Goal: Task Accomplishment & Management: Manage account settings

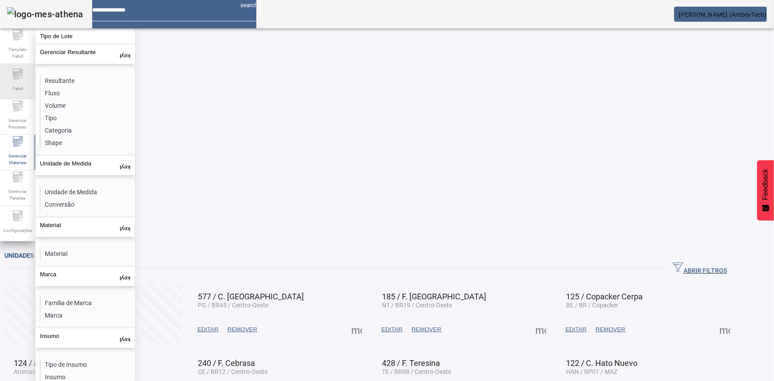
click at [13, 96] on div "Fabril" at bounding box center [17, 81] width 35 height 35
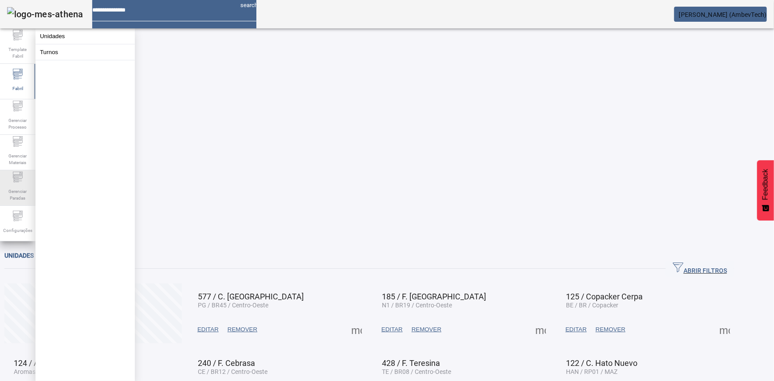
click at [19, 194] on span "Gerenciar Paradas" at bounding box center [17, 194] width 27 height 19
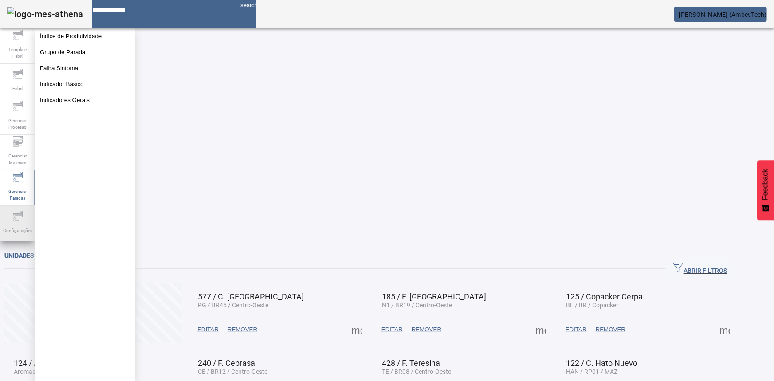
click at [19, 221] on icon at bounding box center [17, 216] width 11 height 11
click at [78, 51] on button "Perfil de Usuário" at bounding box center [84, 52] width 99 height 16
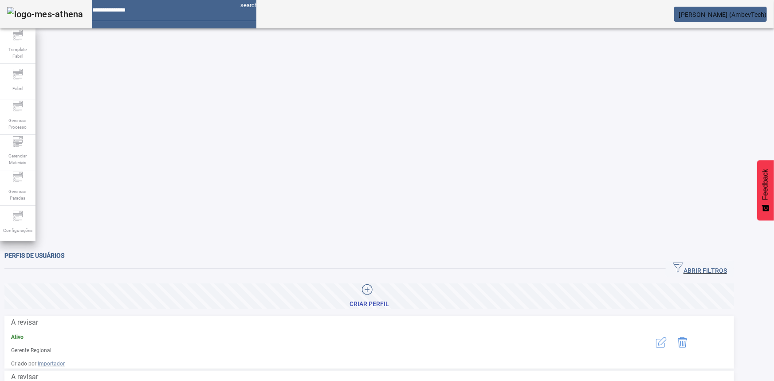
click at [727, 262] on span "ABRIR FILTROS" at bounding box center [700, 268] width 54 height 13
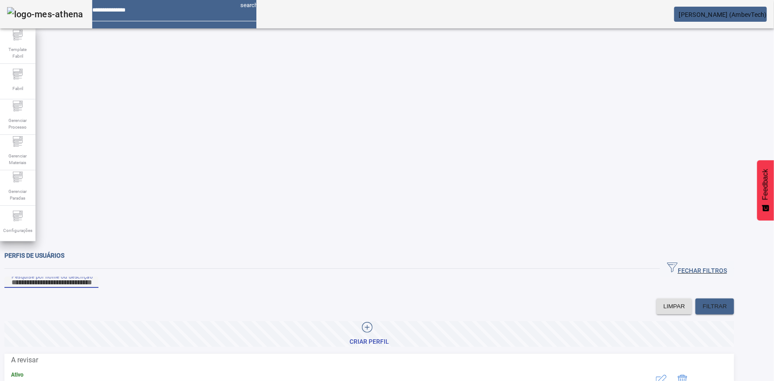
click at [91, 277] on input "Pesquise por nome ou descrição" at bounding box center [52, 282] width 80 height 11
type input "***"
click at [667, 375] on icon "button" at bounding box center [661, 380] width 11 height 11
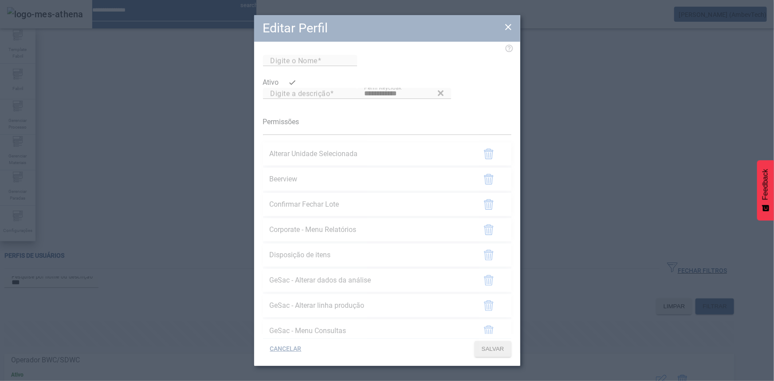
type input "**********"
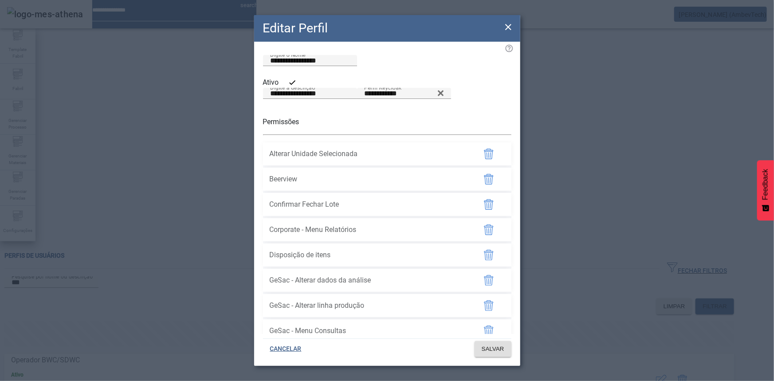
click at [508, 28] on icon at bounding box center [508, 27] width 11 height 11
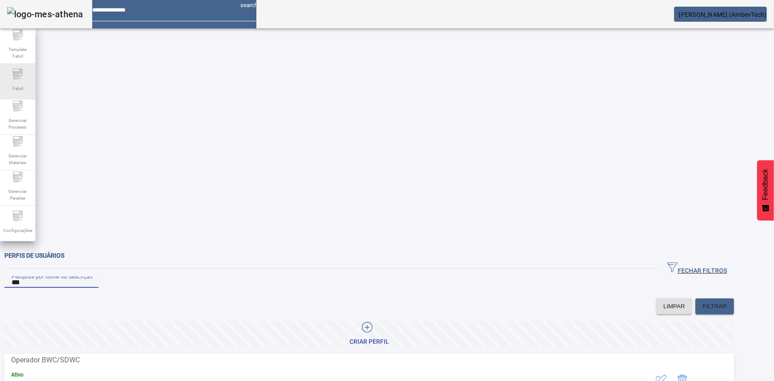
drag, startPoint x: 91, startPoint y: 75, endPoint x: 9, endPoint y: 81, distance: 82.3
click at [9, 81] on div "Template Fabril Fabril Gerenciar Processo Gerenciar Materiais Gerenciar Paradas…" at bounding box center [387, 190] width 774 height 381
type input "****"
click at [672, 369] on button "button" at bounding box center [661, 379] width 21 height 21
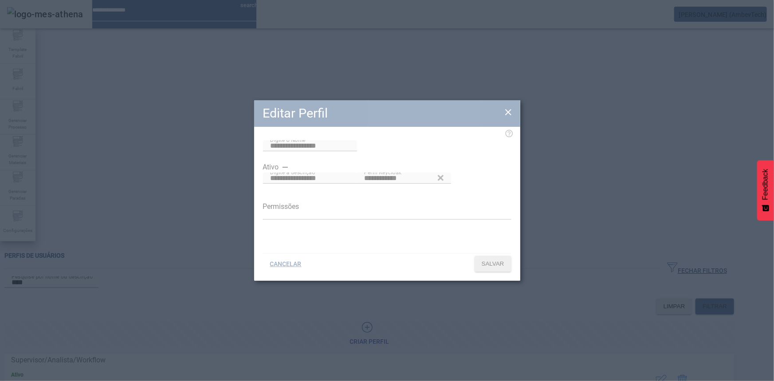
type input "**********"
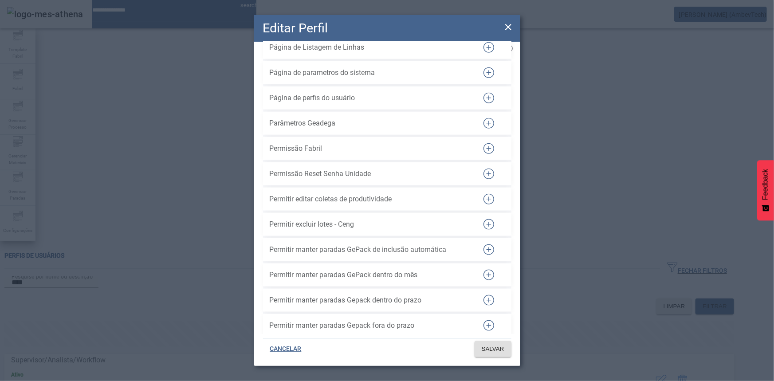
scroll to position [310, 0]
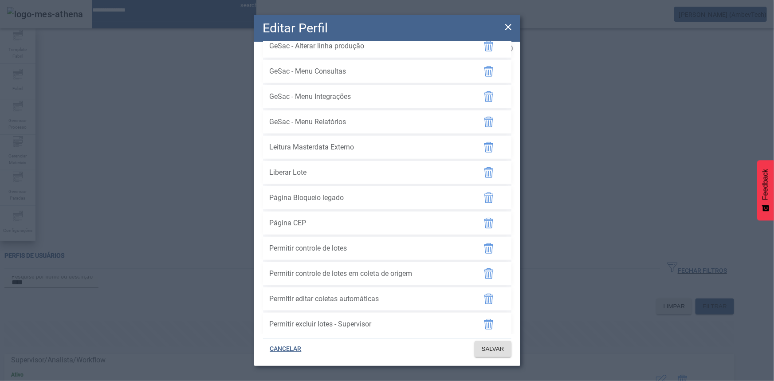
click at [512, 24] on icon at bounding box center [508, 27] width 11 height 11
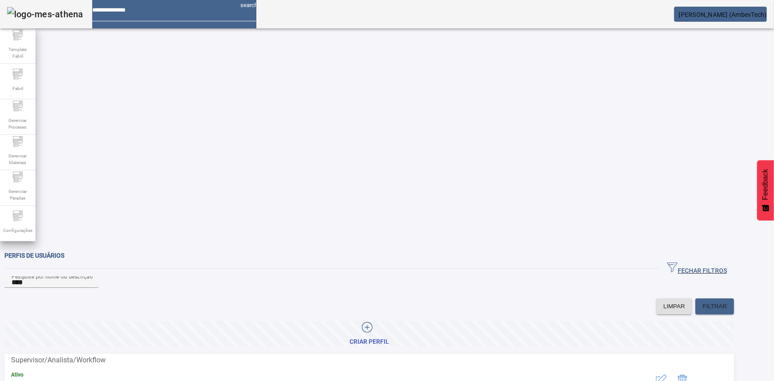
drag, startPoint x: 102, startPoint y: 81, endPoint x: -228, endPoint y: 90, distance: 330.6
click at [0, 90] on html "search [PERSON_NAME] (AmbevTech) Template Fabril Fabril Gerenciar Processo Gere…" at bounding box center [387, 190] width 774 height 381
type input "***"
click at [667, 375] on icon "button" at bounding box center [661, 380] width 11 height 11
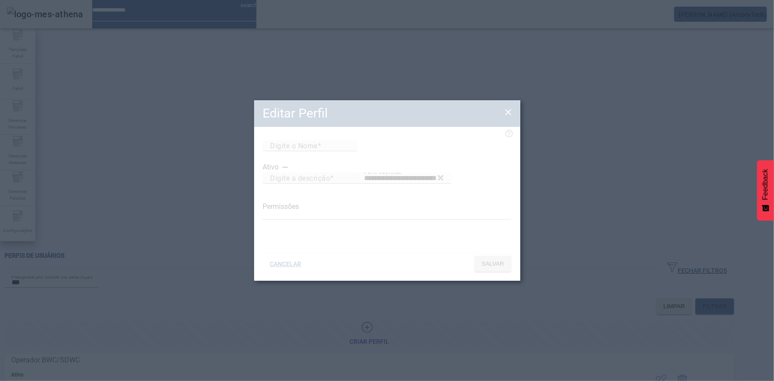
type input "**********"
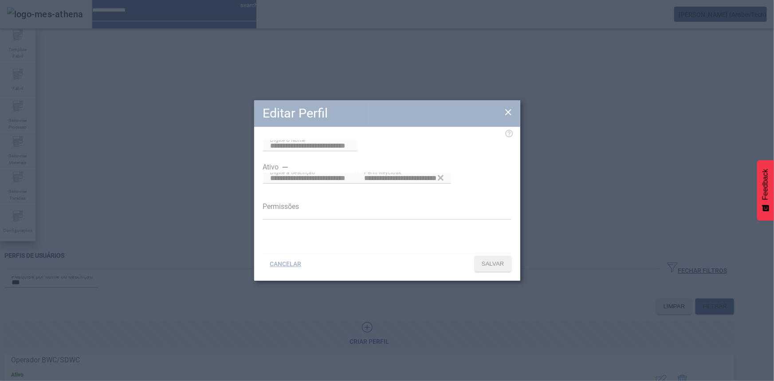
type input "**********"
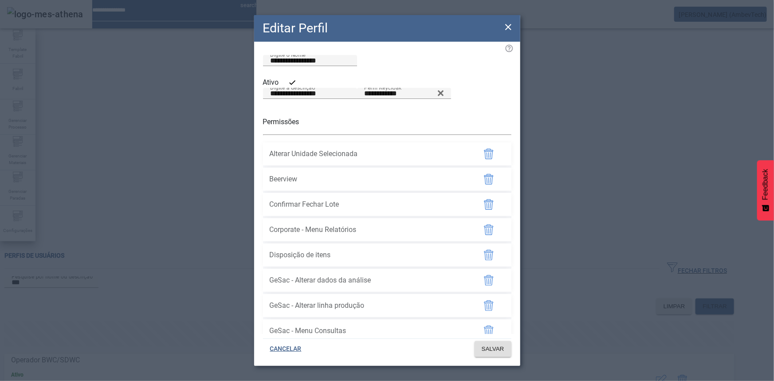
scroll to position [1851, 0]
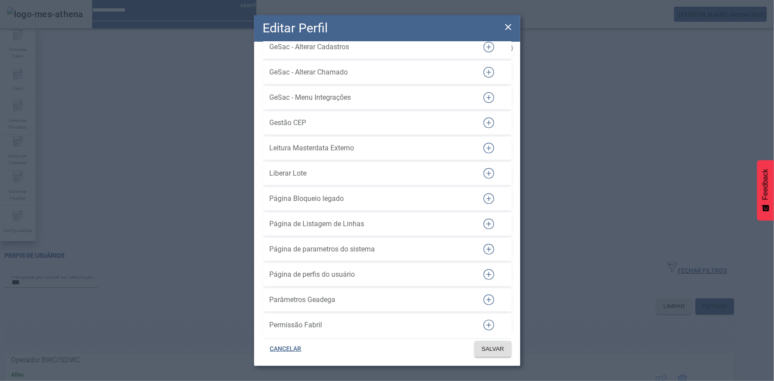
drag, startPoint x: 481, startPoint y: 188, endPoint x: 507, endPoint y: 310, distance: 124.1
click at [483, 153] on icon "button" at bounding box center [488, 148] width 11 height 11
click at [496, 355] on span at bounding box center [493, 348] width 37 height 21
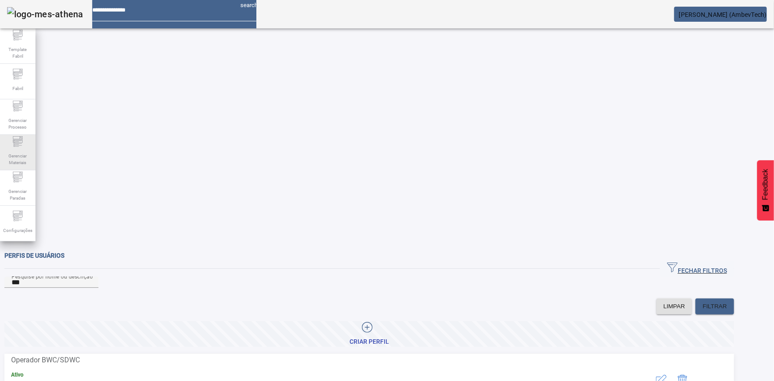
click at [5, 142] on div "Gerenciar Materiais" at bounding box center [17, 152] width 35 height 35
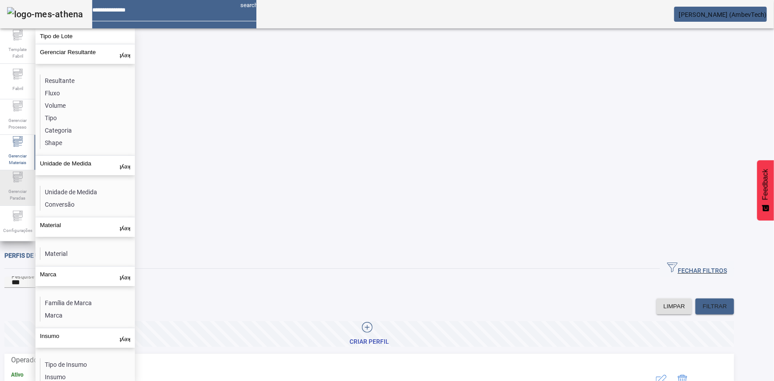
click at [15, 179] on icon at bounding box center [17, 177] width 11 height 11
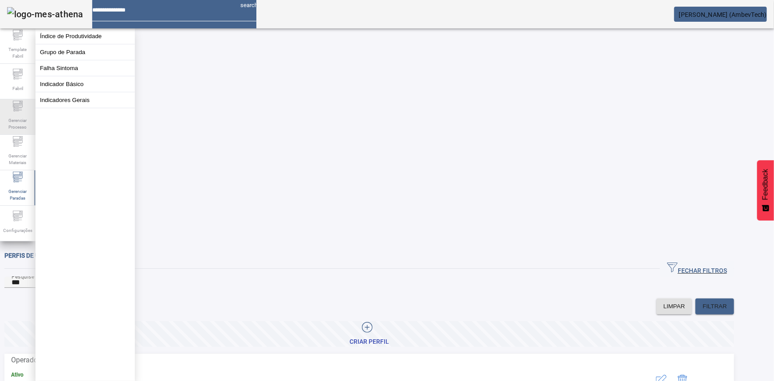
click at [18, 114] on span "Gerenciar Processo" at bounding box center [17, 123] width 27 height 19
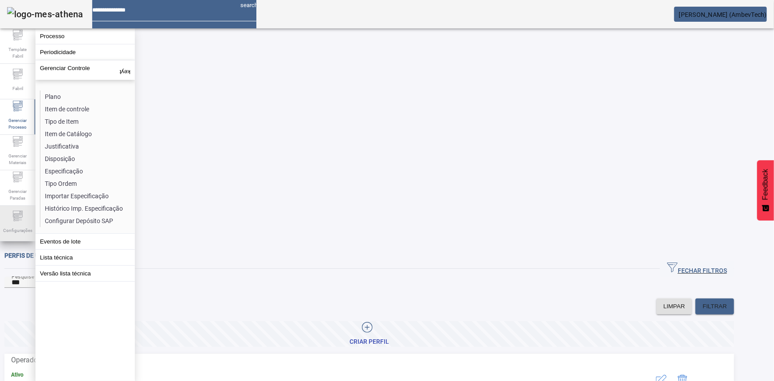
click at [16, 218] on icon at bounding box center [19, 218] width 6 height 0
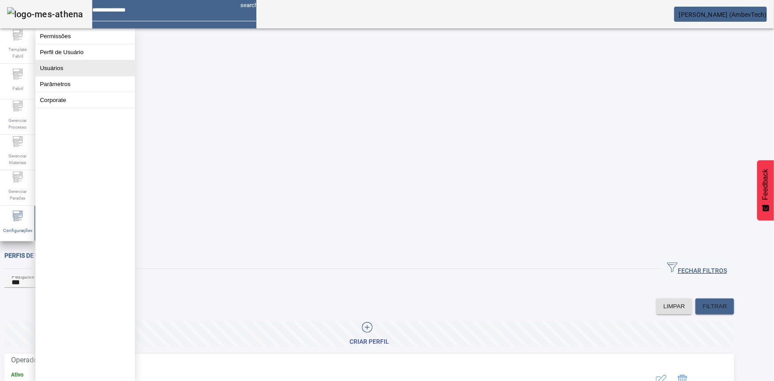
click at [54, 76] on button "Usuários" at bounding box center [84, 68] width 99 height 16
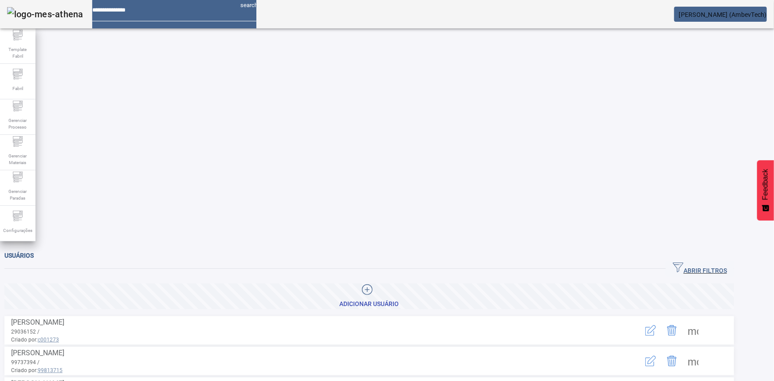
click at [735, 381] on div "Operação realizada com sucesso!" at bounding box center [387, 386] width 774 height 11
click at [683, 262] on icon "button" at bounding box center [678, 267] width 11 height 11
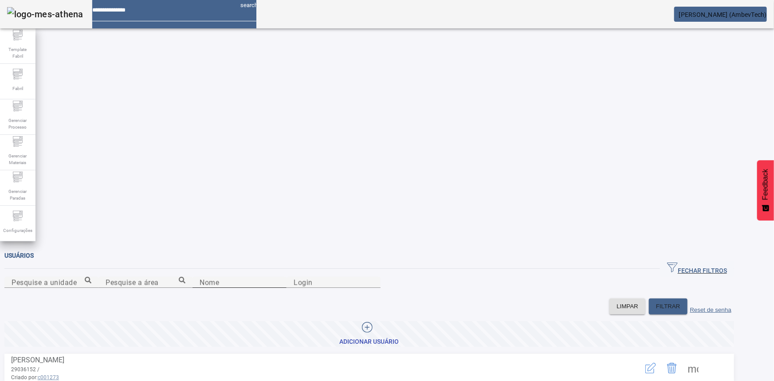
drag, startPoint x: 257, startPoint y: 107, endPoint x: 252, endPoint y: 110, distance: 5.6
click at [253, 277] on div "Nome" at bounding box center [240, 282] width 80 height 11
type input "******"
click at [656, 363] on icon "button" at bounding box center [650, 368] width 11 height 11
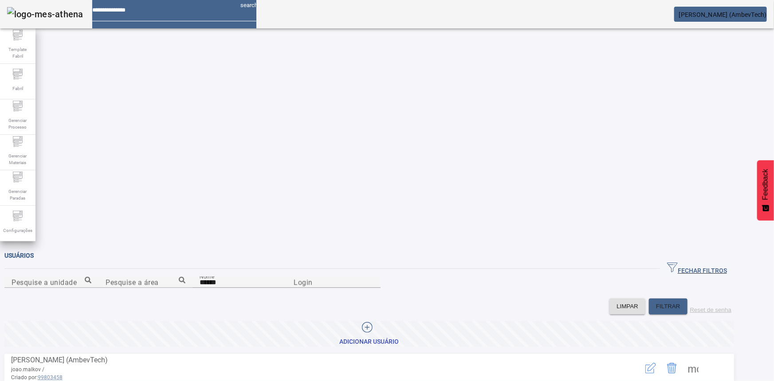
click at [48, 18] on img at bounding box center [45, 14] width 76 height 14
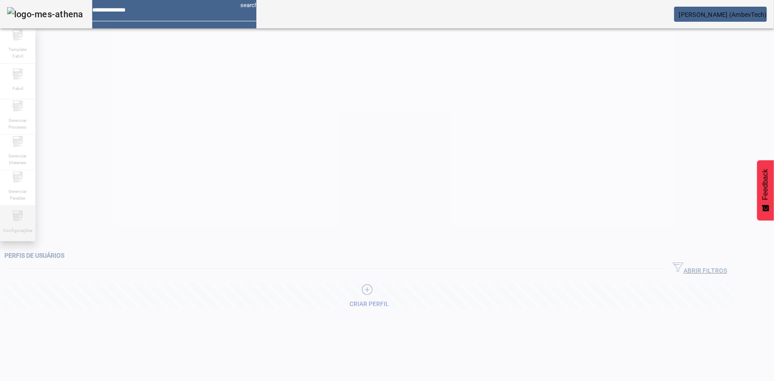
drag, startPoint x: 17, startPoint y: 240, endPoint x: 15, endPoint y: 233, distance: 7.0
click at [17, 239] on div "Configurações" at bounding box center [17, 223] width 35 height 35
click at [72, 76] on button "Usuários" at bounding box center [84, 68] width 99 height 16
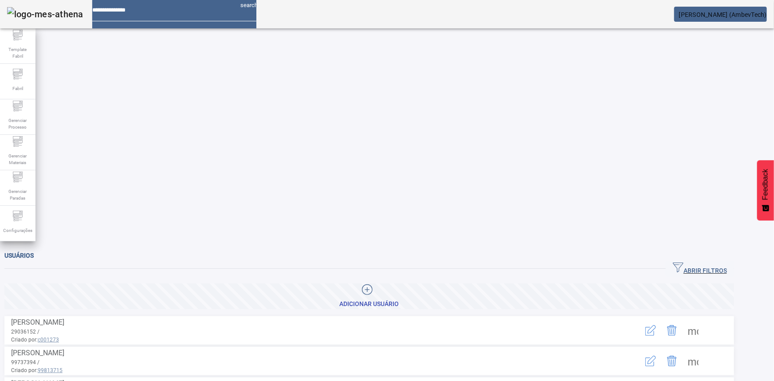
click at [696, 258] on span "button" at bounding box center [700, 268] width 68 height 21
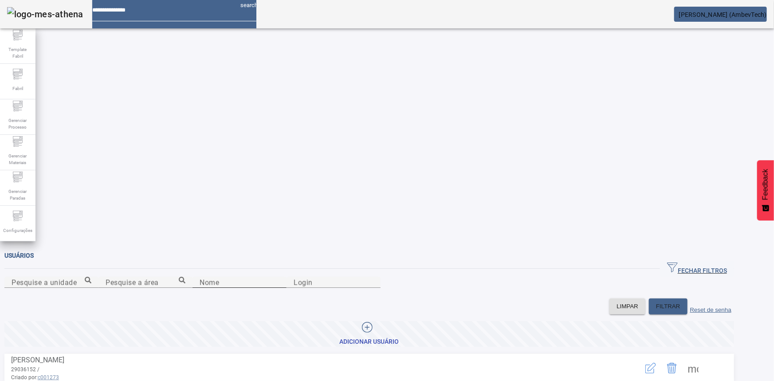
click at [200, 277] on input "Nome" at bounding box center [240, 282] width 80 height 11
type input "****"
drag, startPoint x: 77, startPoint y: 118, endPoint x: 47, endPoint y: 111, distance: 31.3
click at [200, 277] on input "****" at bounding box center [240, 282] width 80 height 11
type input "******"
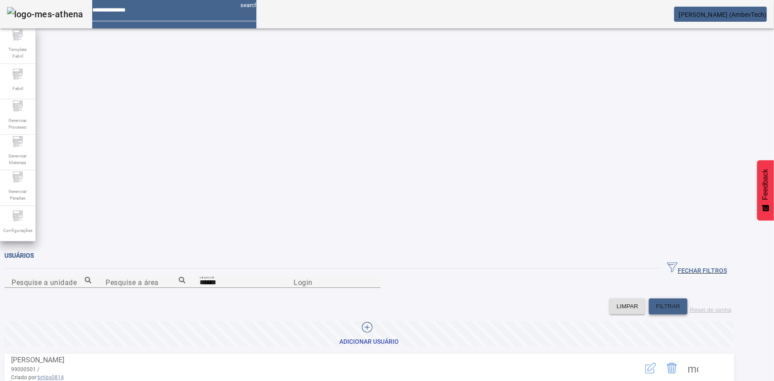
click at [687, 296] on span at bounding box center [668, 306] width 39 height 21
click at [656, 363] on icon "button" at bounding box center [651, 367] width 8 height 8
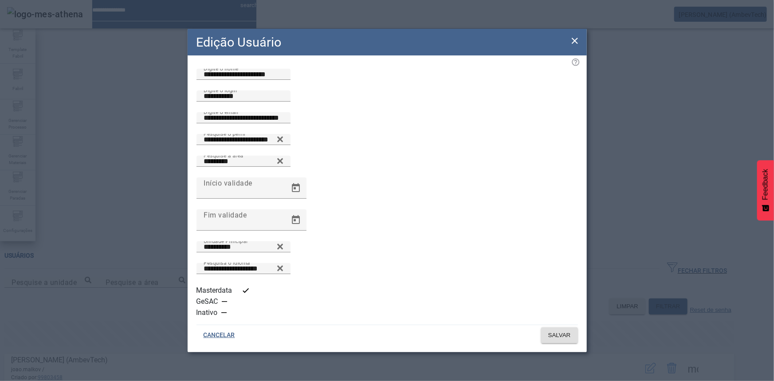
click at [571, 46] on icon at bounding box center [575, 40] width 11 height 11
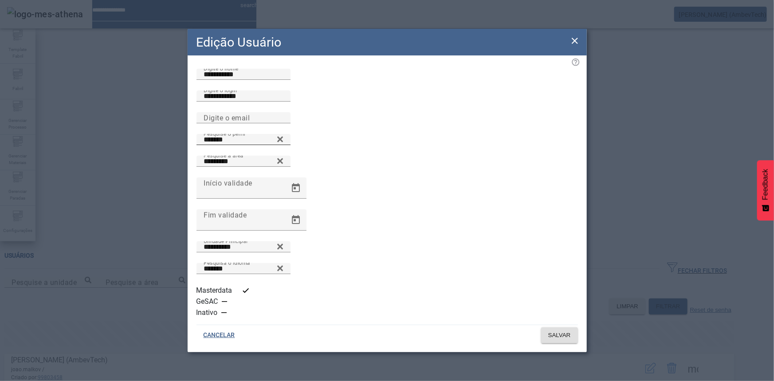
click at [283, 145] on icon at bounding box center [280, 139] width 7 height 11
click at [283, 145] on input "Pesquise o perfil" at bounding box center [244, 139] width 80 height 11
type input "**********"
click at [565, 331] on span "SALVAR" at bounding box center [559, 335] width 23 height 9
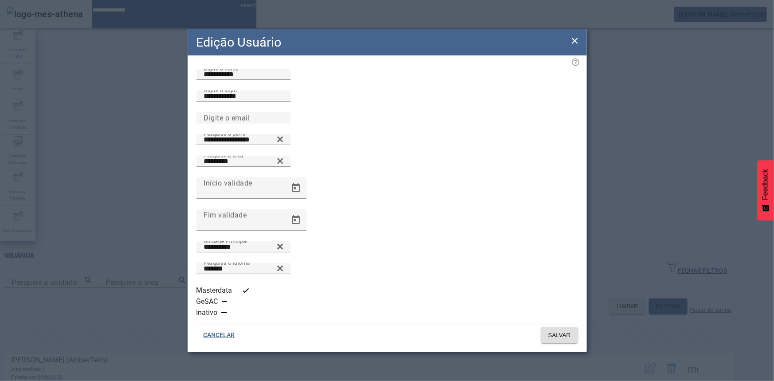
click at [242, 295] on icon "button" at bounding box center [246, 291] width 8 height 8
click at [560, 331] on span "SALVAR" at bounding box center [559, 335] width 23 height 9
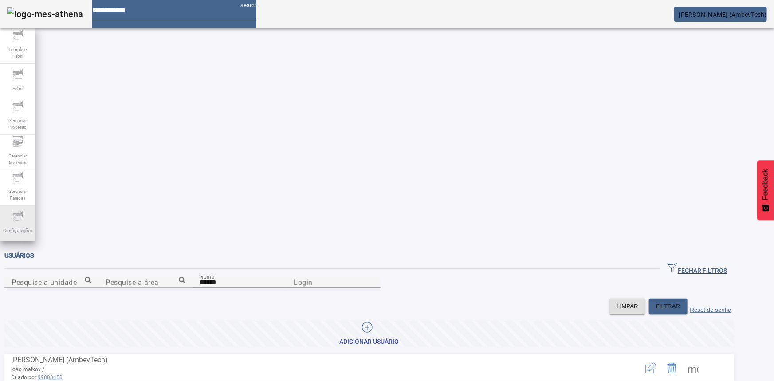
click at [10, 218] on div "Configurações" at bounding box center [17, 223] width 35 height 35
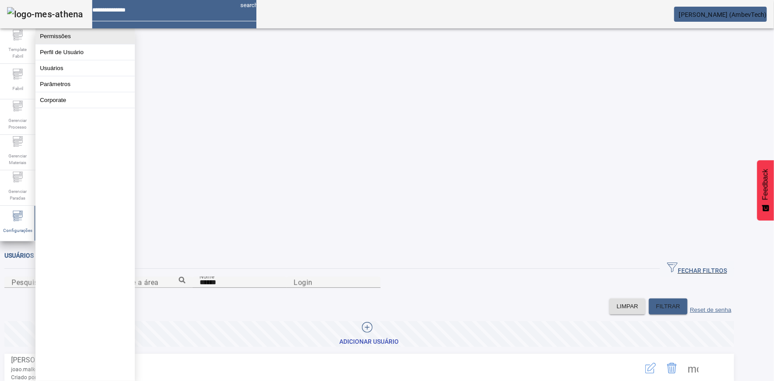
click at [55, 41] on button "Permissões" at bounding box center [84, 36] width 99 height 16
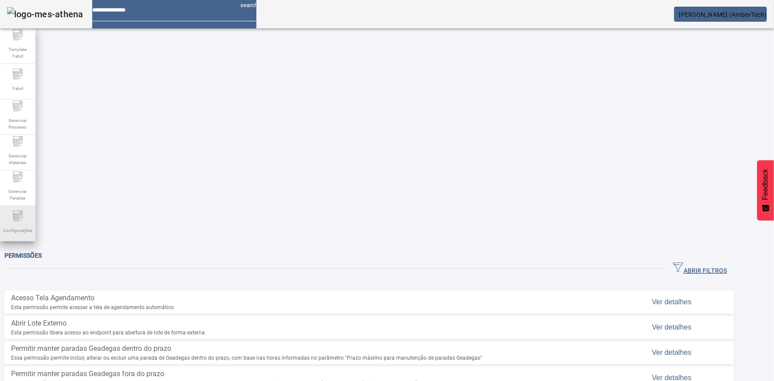
click at [14, 233] on span "Configurações" at bounding box center [17, 230] width 35 height 12
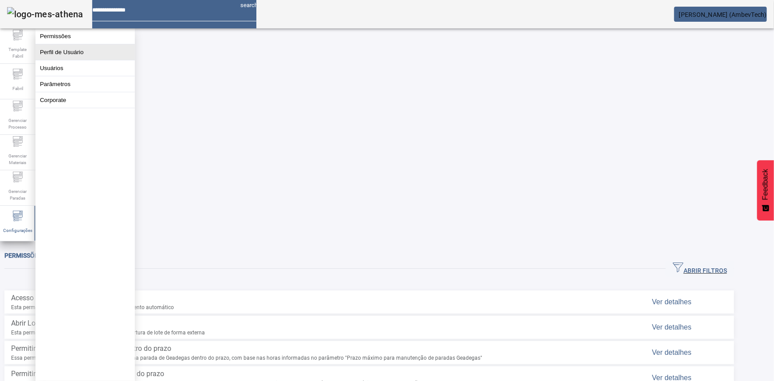
click at [74, 59] on button "Perfil de Usuário" at bounding box center [84, 52] width 99 height 16
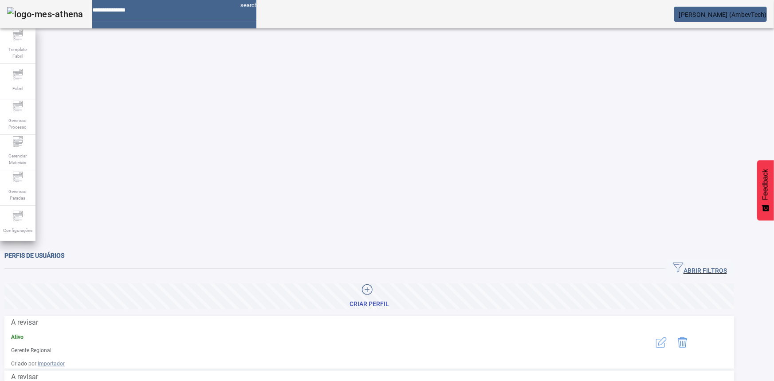
click at [694, 258] on span "button" at bounding box center [700, 268] width 68 height 21
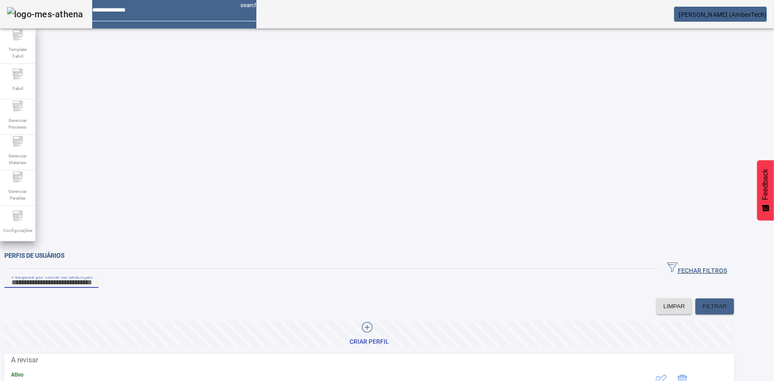
click at [91, 277] on input "Pesquise por nome ou descrição" at bounding box center [52, 282] width 80 height 11
type input "***"
drag, startPoint x: 54, startPoint y: 161, endPoint x: 130, endPoint y: 158, distance: 76.8
click at [130, 355] on span "Operador BWC/SDWC" at bounding box center [311, 360] width 601 height 11
click at [667, 375] on icon "button" at bounding box center [661, 380] width 11 height 11
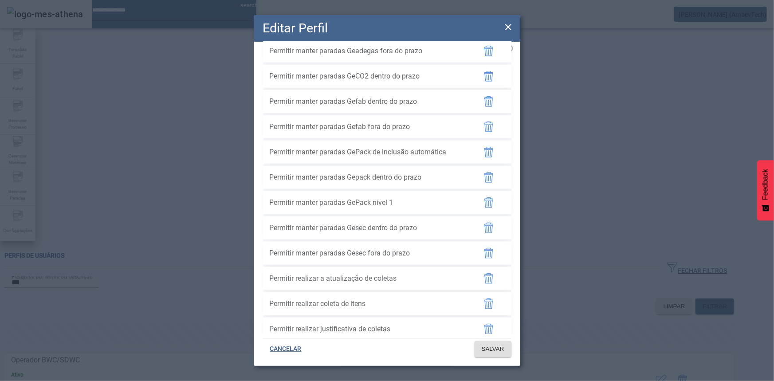
scroll to position [483, 0]
click at [512, 27] on icon at bounding box center [508, 27] width 11 height 11
